Goal: Task Accomplishment & Management: Use online tool/utility

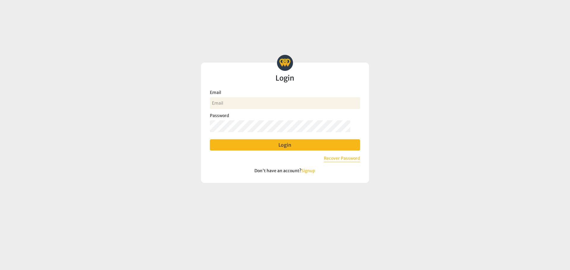
type input "[EMAIL_ADDRESS][DOMAIN_NAME]"
click at [284, 148] on button "Login" at bounding box center [285, 144] width 150 height 11
